Goal: Information Seeking & Learning: Learn about a topic

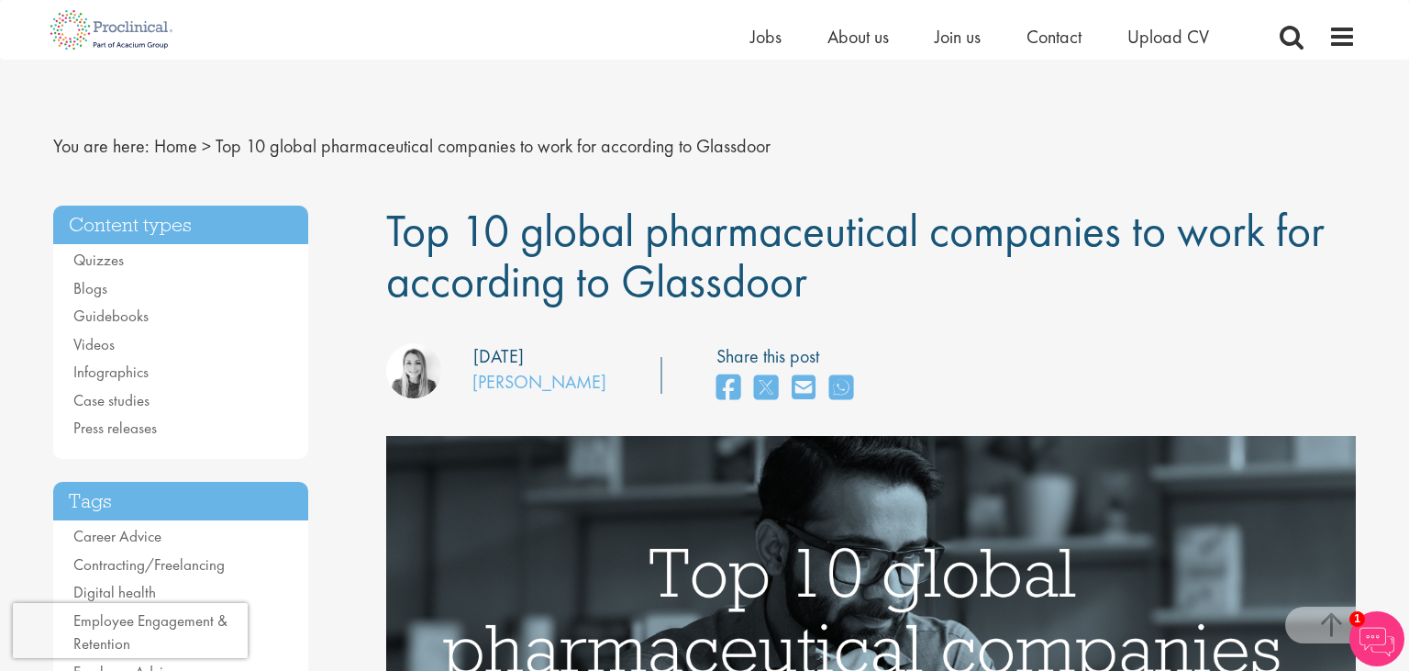
scroll to position [1426, 0]
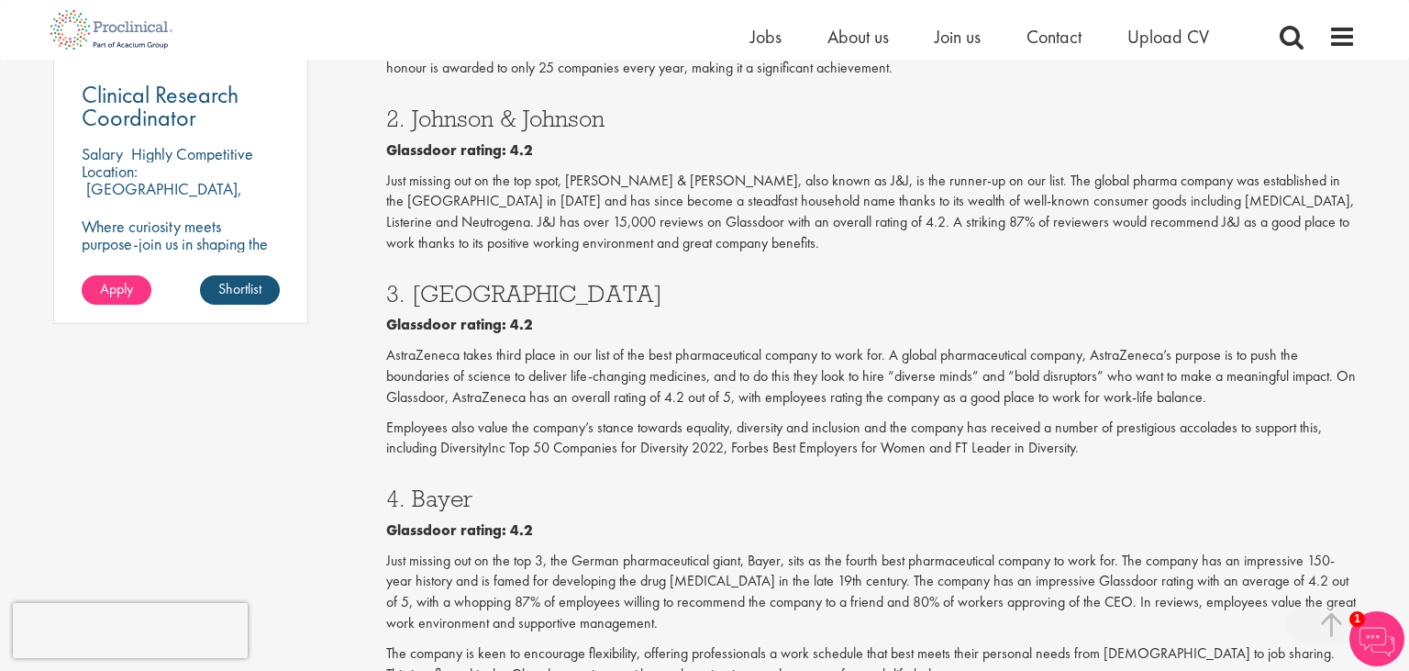
drag, startPoint x: 606, startPoint y: 121, endPoint x: 413, endPoint y: 114, distance: 193.7
click at [413, 114] on h3 "2. Johnson & Johnson" at bounding box center [871, 118] width 971 height 24
drag, startPoint x: 413, startPoint y: 294, endPoint x: 549, endPoint y: 281, distance: 136.5
click at [549, 281] on div "3. AstraZeneca Glassdoor rating: 4.2 AstraZeneca takes third place in our list …" at bounding box center [871, 365] width 971 height 205
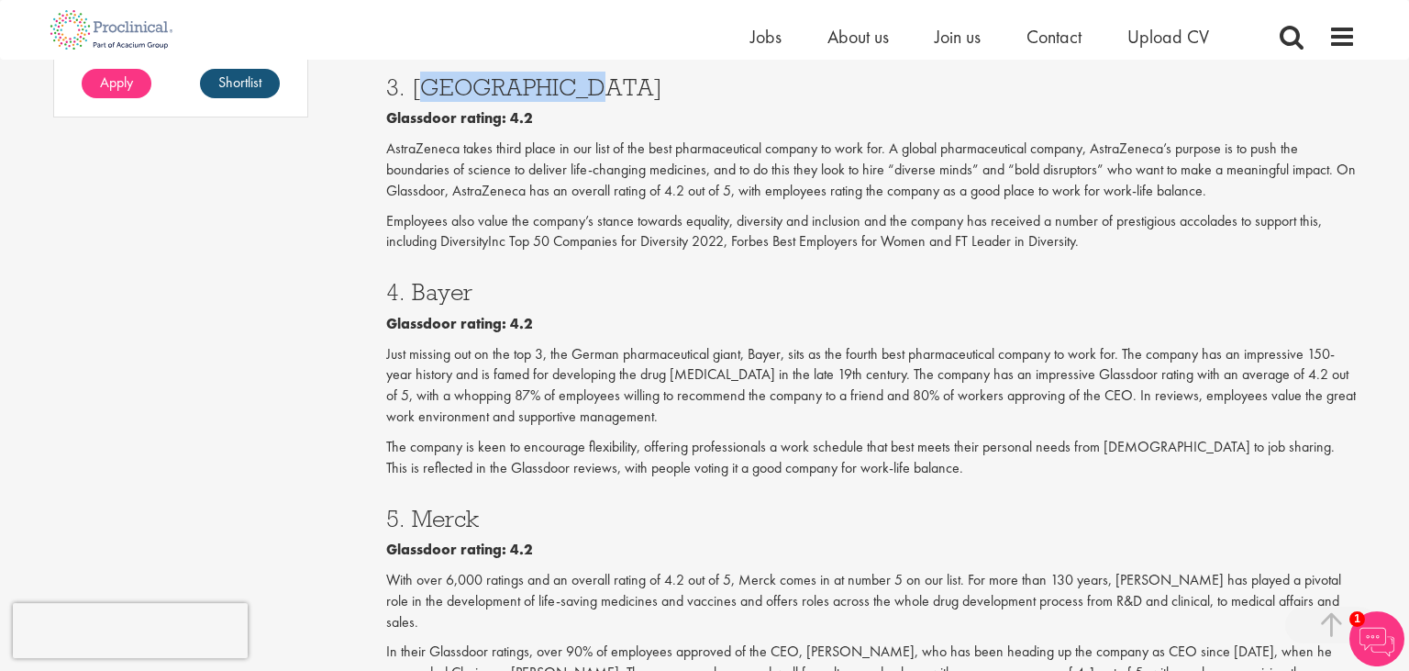
scroll to position [1664, 0]
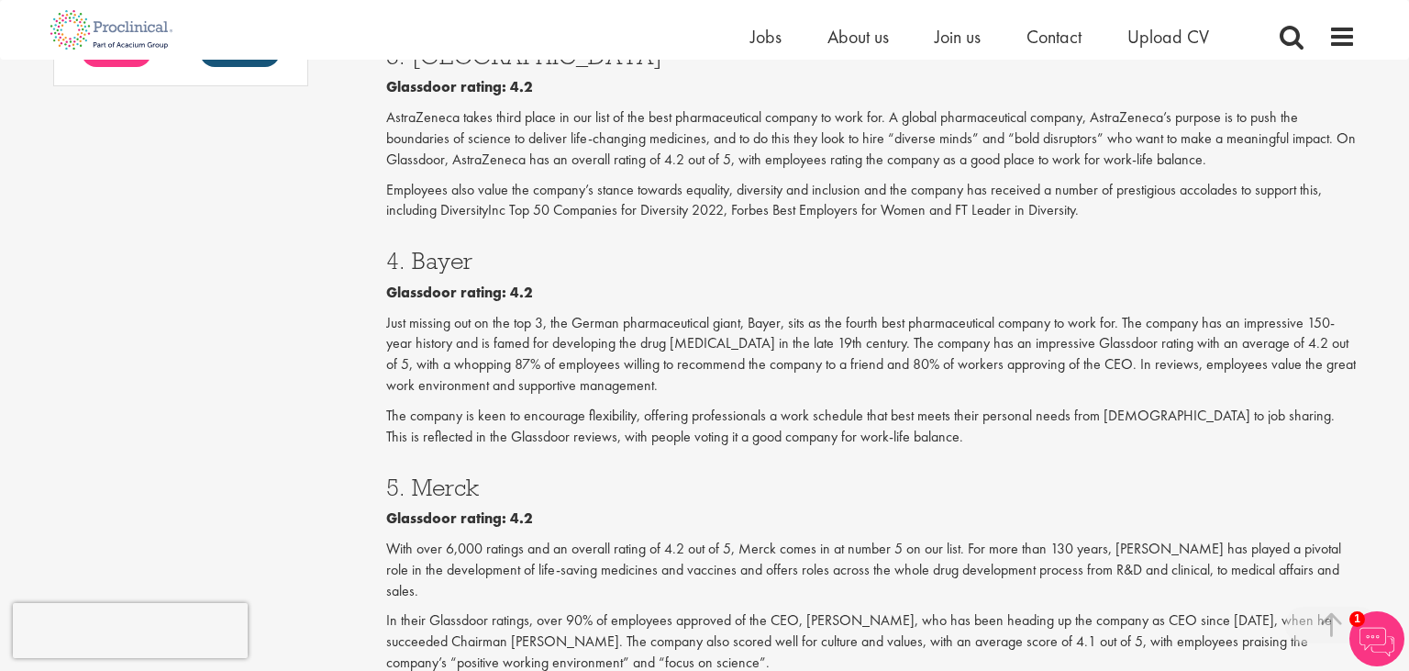
click at [436, 262] on h3 "4. Bayer" at bounding box center [871, 261] width 971 height 24
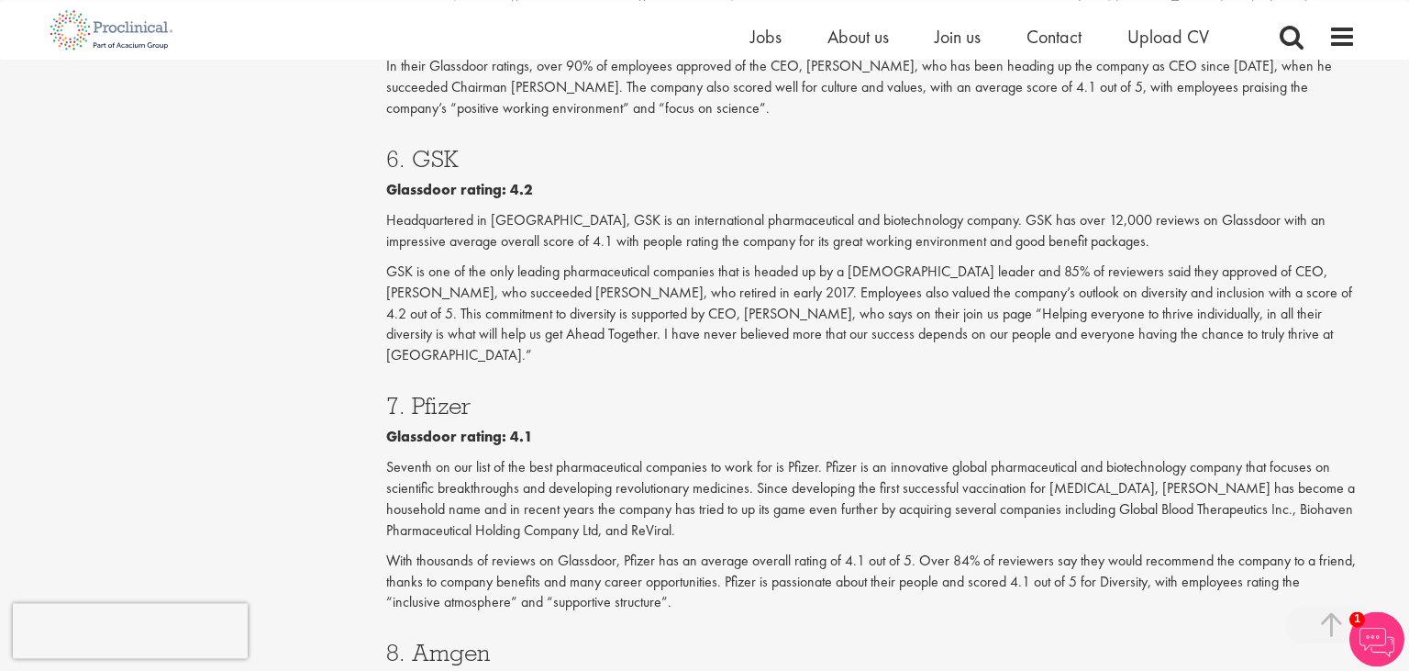
scroll to position [2219, 0]
click at [441, 146] on h3 "6. GSK" at bounding box center [871, 158] width 971 height 24
click at [434, 393] on h3 "7. Pfizer" at bounding box center [871, 405] width 971 height 24
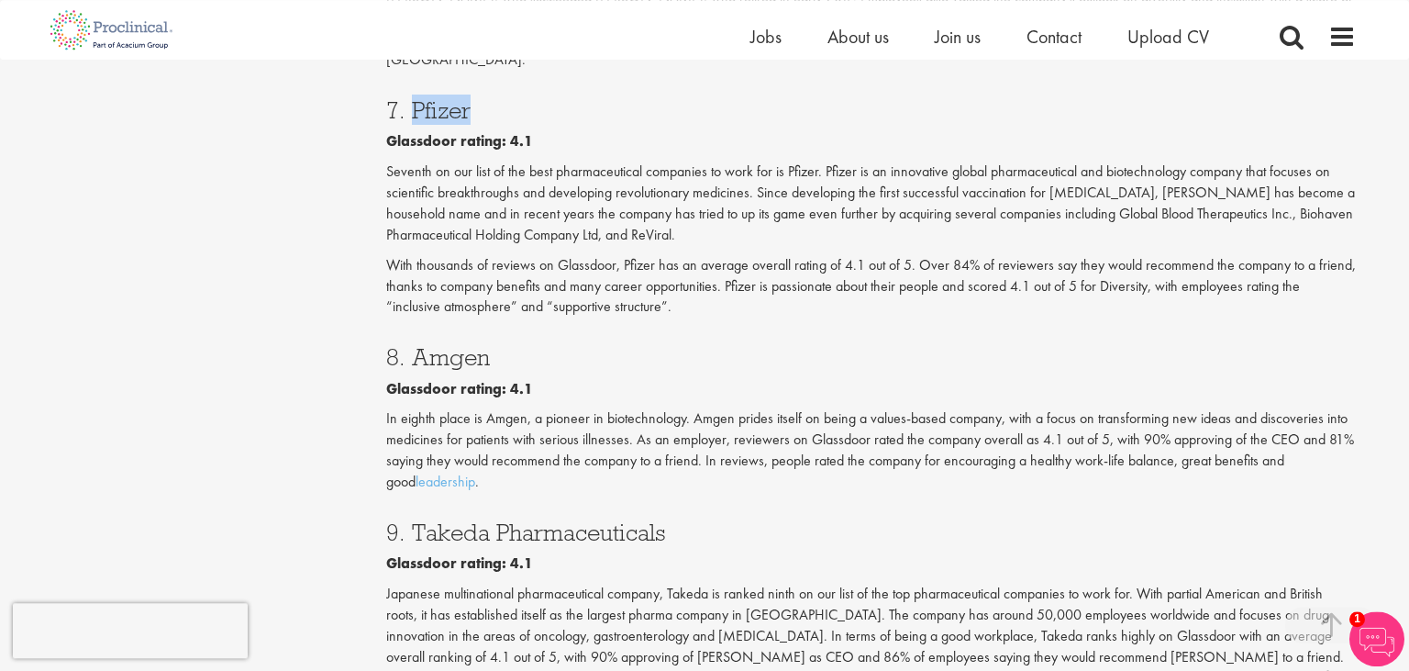
scroll to position [2535, 0]
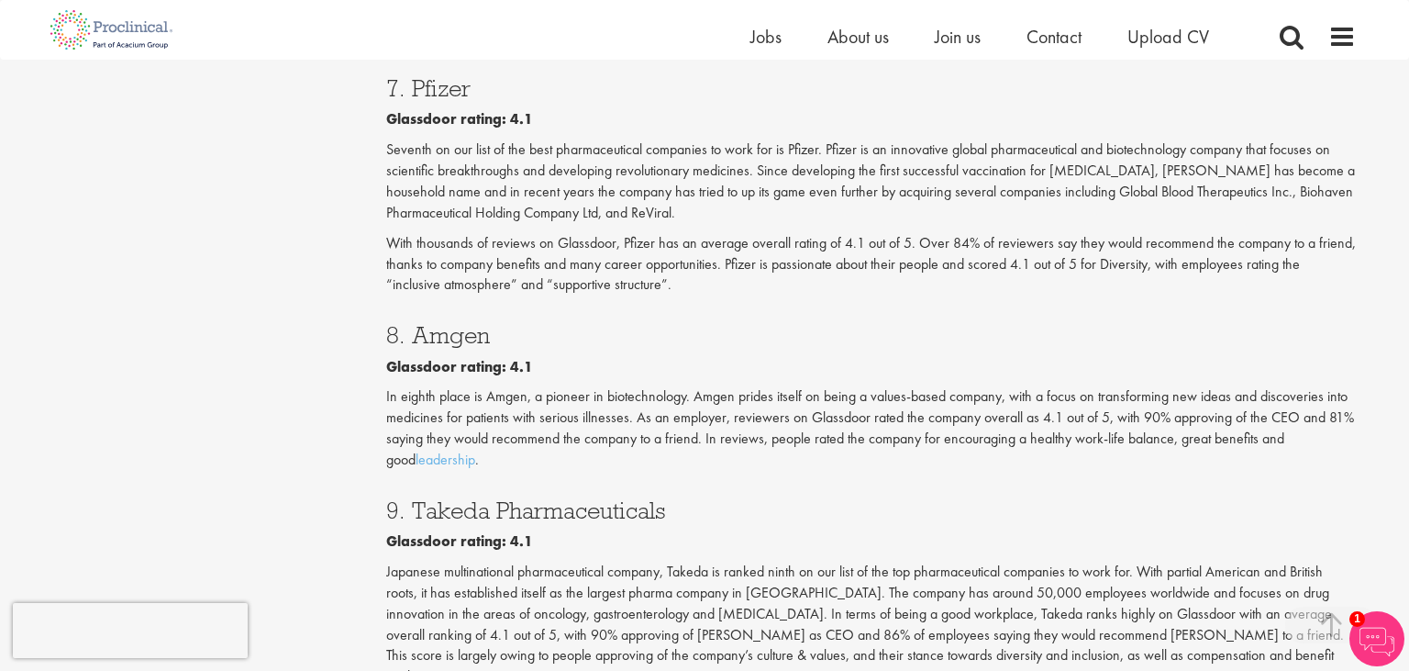
click at [434, 305] on div "8. Amgen Glassdoor rating: 4.1 In eighth place is Amgen, a pioneer in biotechno…" at bounding box center [871, 392] width 971 height 175
click at [434, 323] on h3 "8. Amgen" at bounding box center [871, 335] width 971 height 24
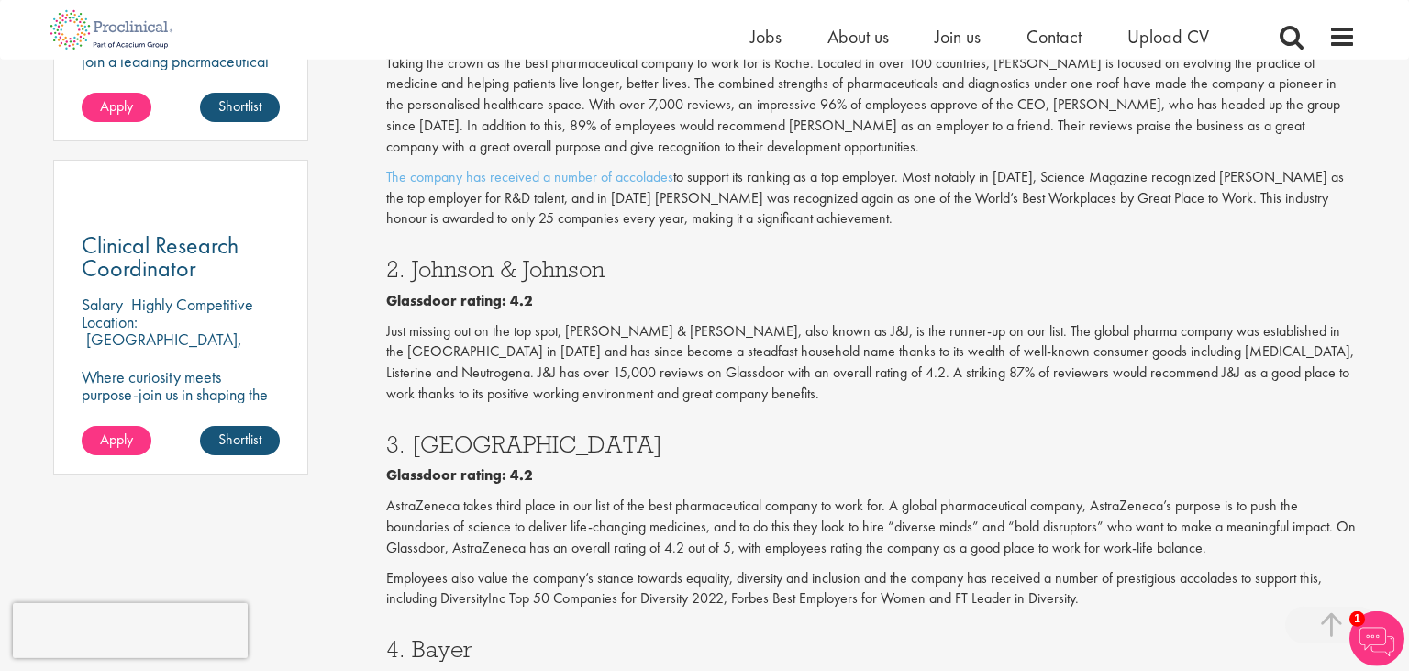
scroll to position [1189, 0]
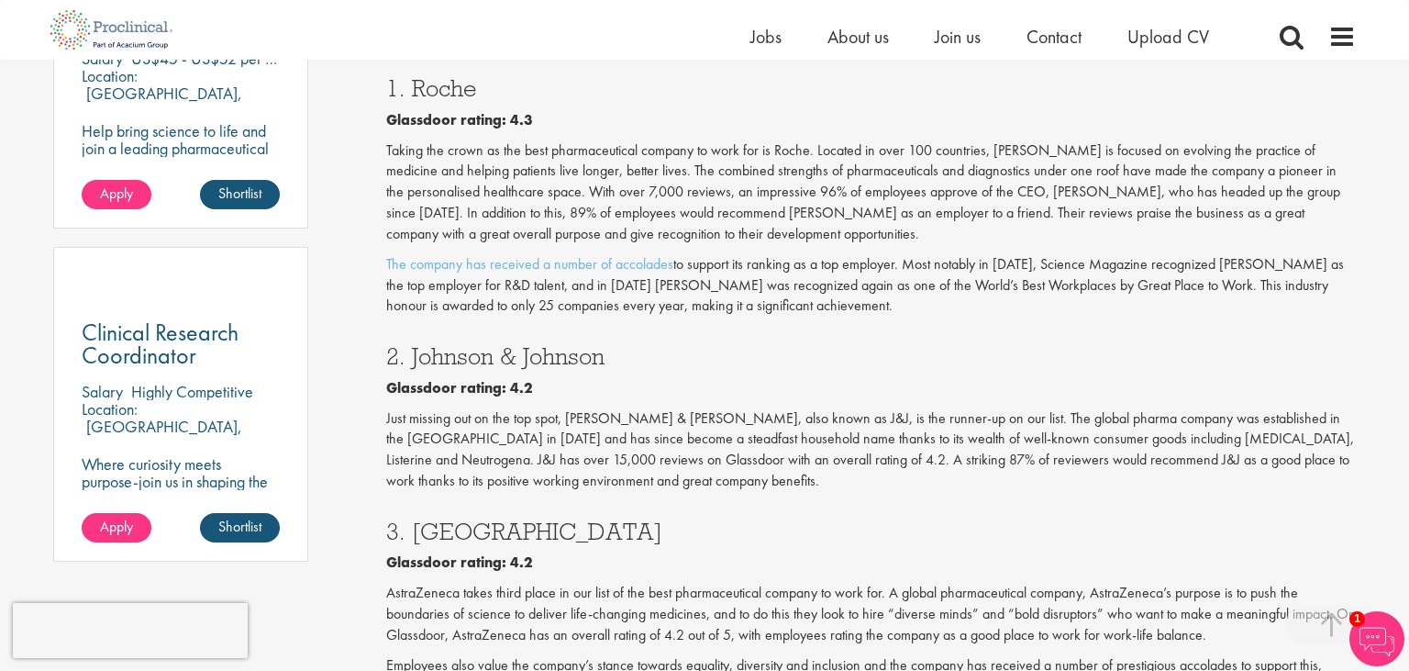
click at [641, 205] on p "Taking the crown as the best pharmaceutical company to work for is Roche. Locat…" at bounding box center [871, 192] width 971 height 105
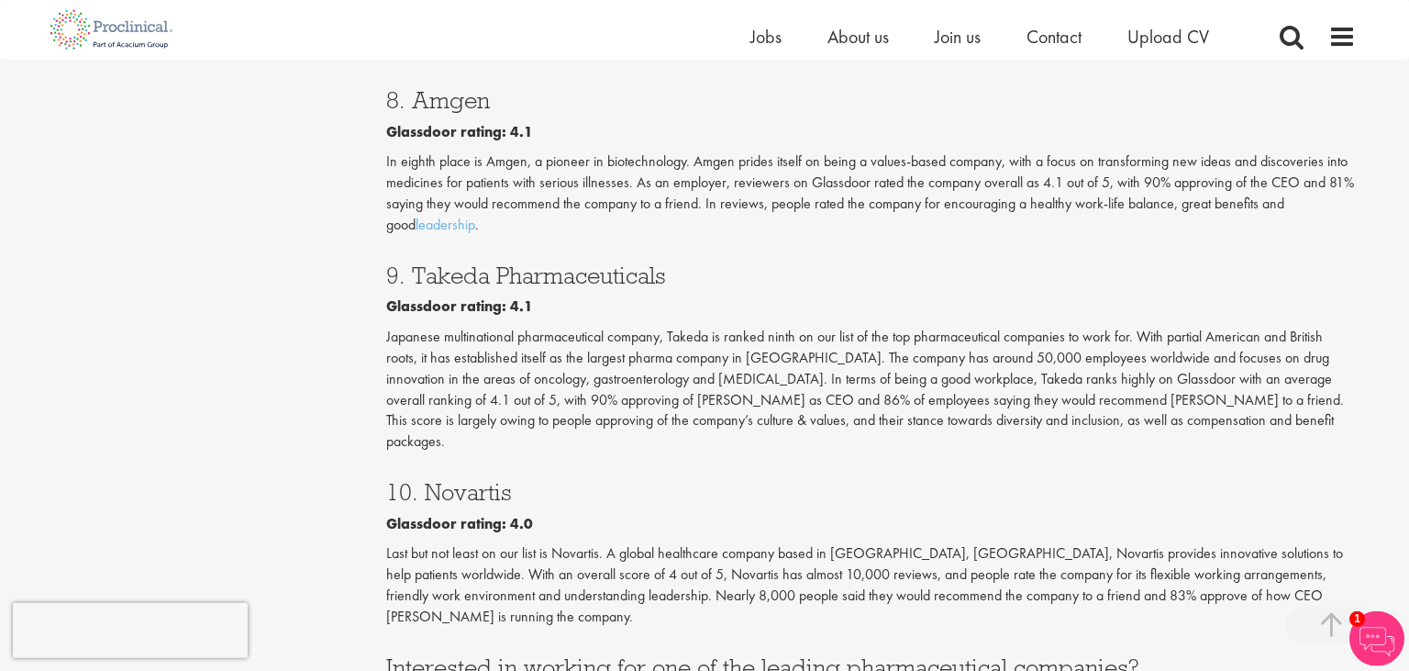
scroll to position [2774, 0]
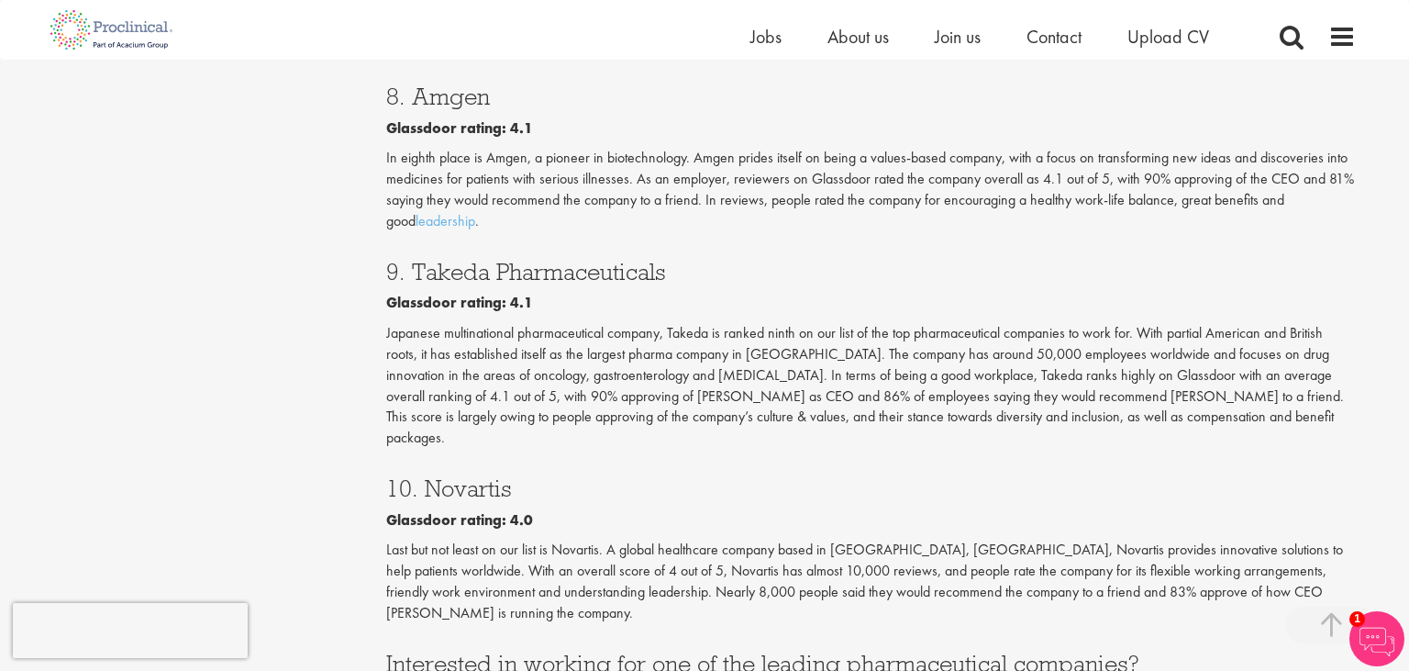
drag, startPoint x: 413, startPoint y: 229, endPoint x: 684, endPoint y: 225, distance: 271.6
click at [684, 260] on h3 "9. Takeda Pharmaceuticals" at bounding box center [871, 272] width 971 height 24
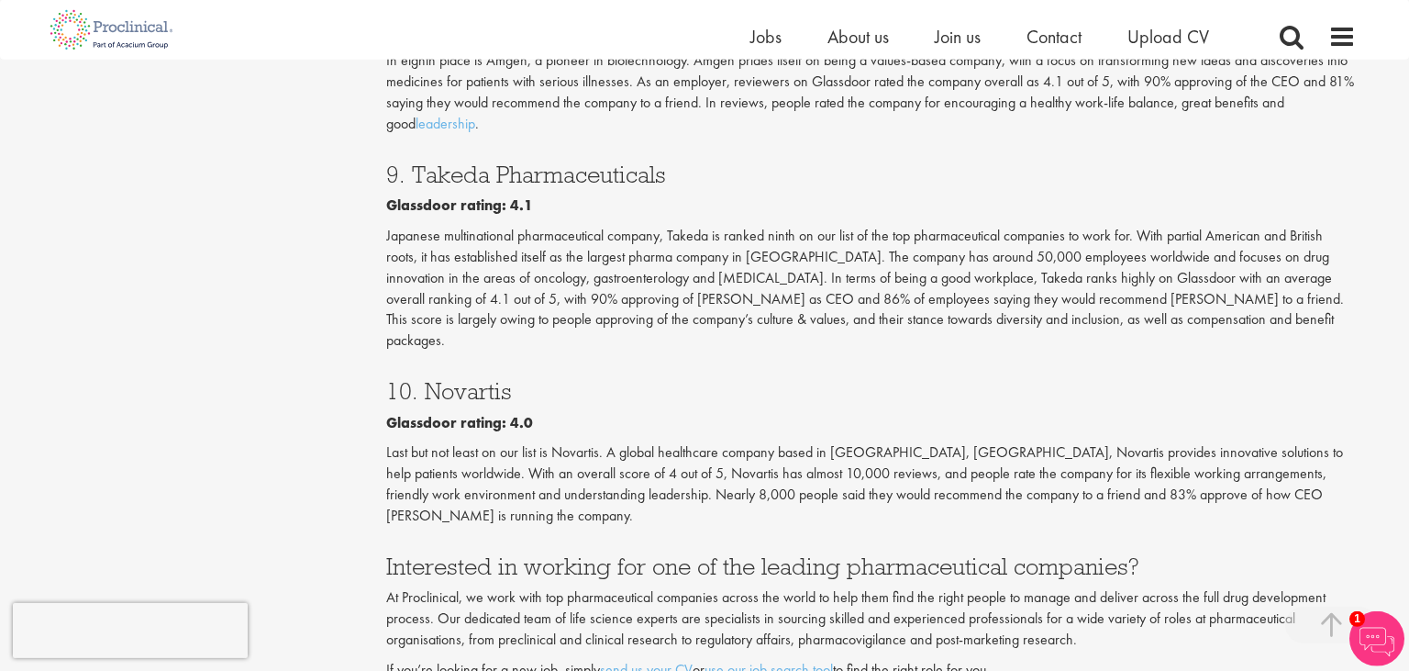
scroll to position [2932, 0]
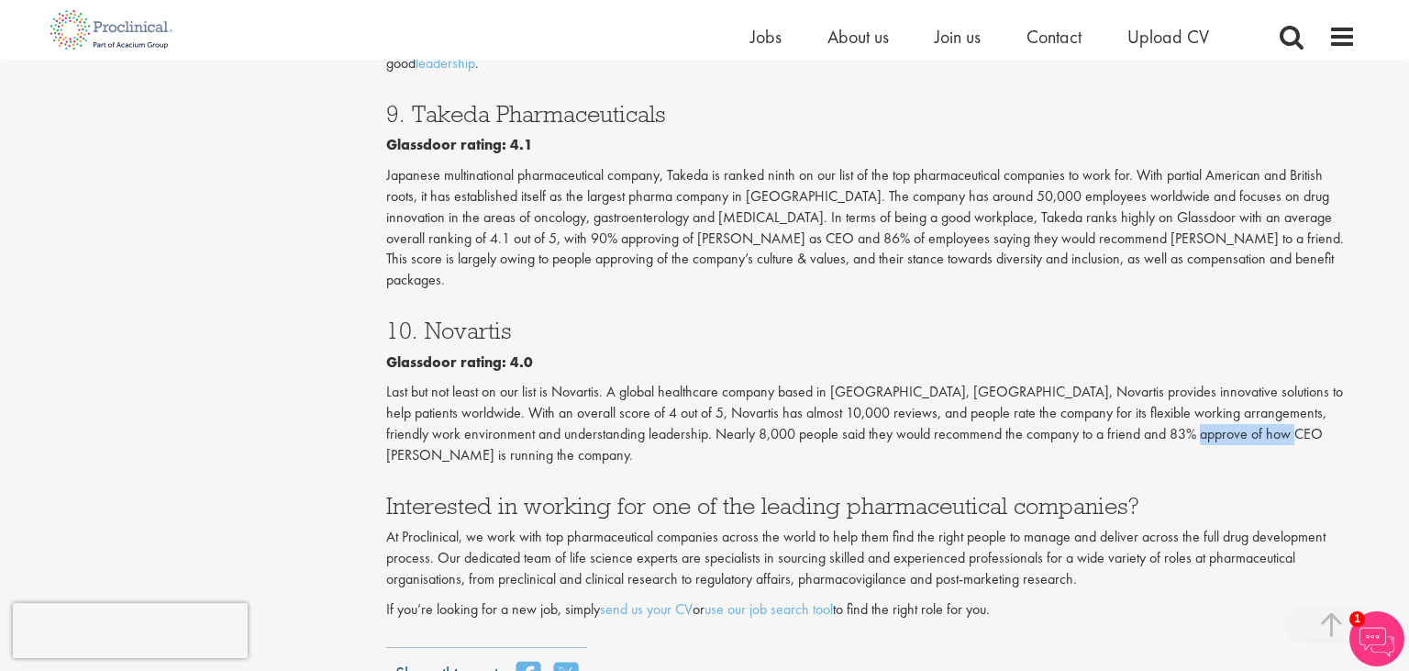
drag, startPoint x: 1144, startPoint y: 368, endPoint x: 1240, endPoint y: 372, distance: 96.4
click at [1240, 382] on p "Last but not least on our list is Novartis. A global healthcare company based i…" at bounding box center [871, 423] width 971 height 83
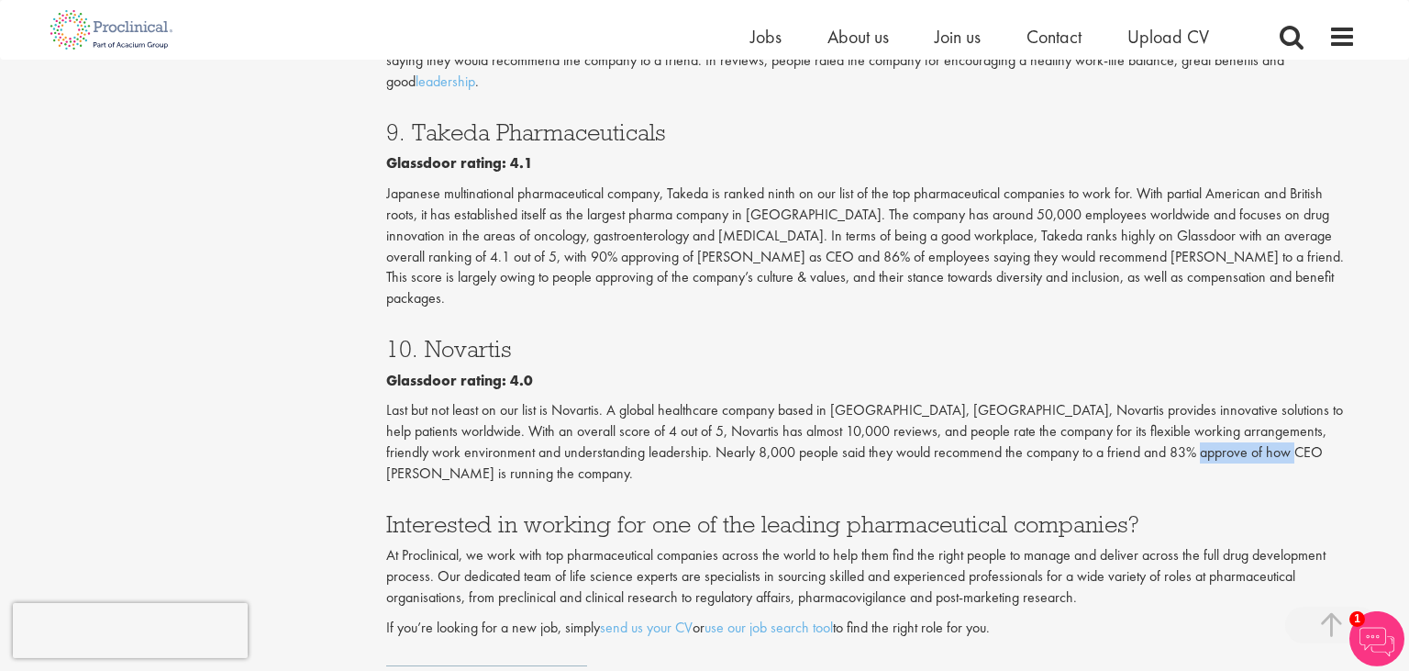
scroll to position [2853, 0]
